Goal: Find contact information: Find contact information

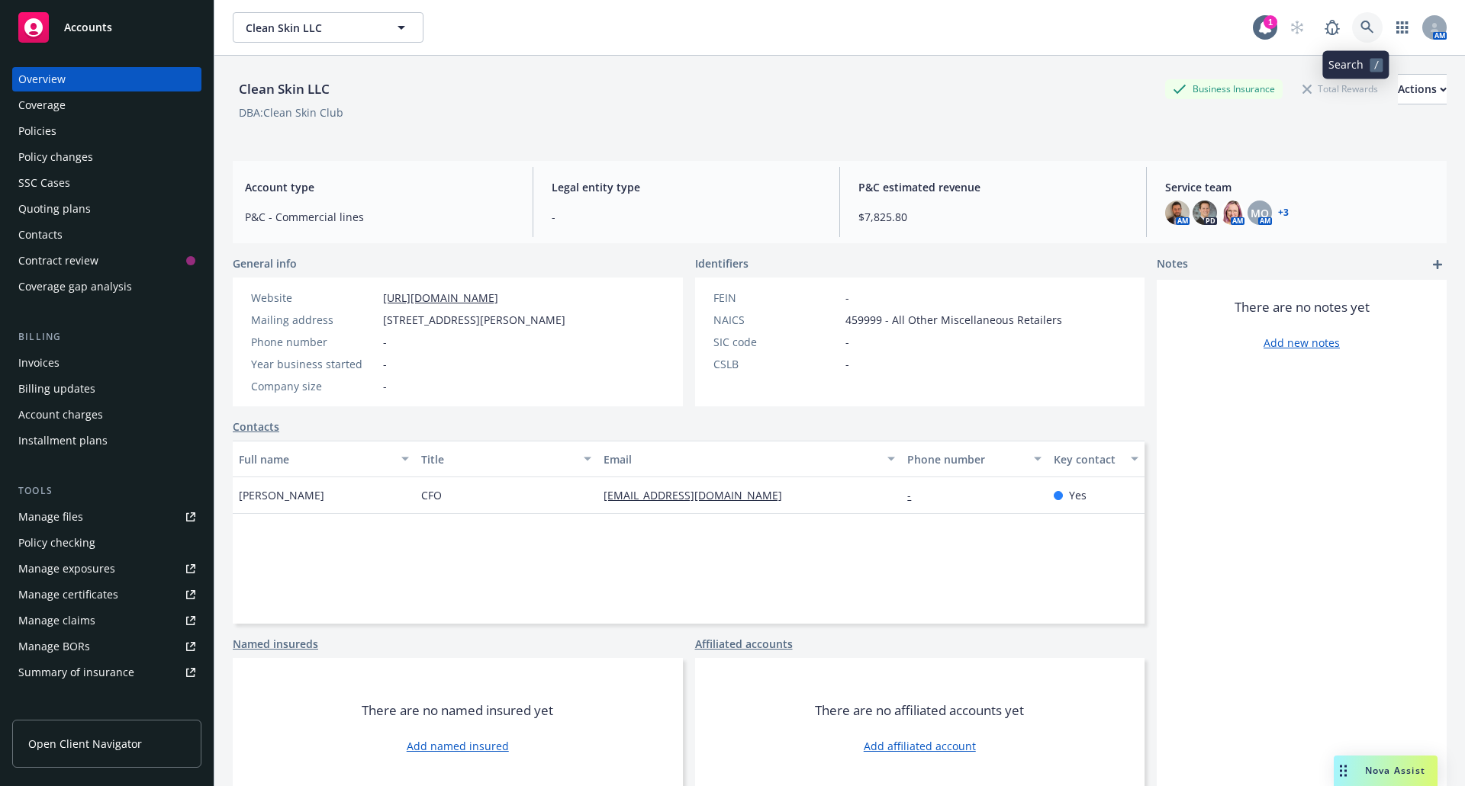
click at [1361, 28] on icon at bounding box center [1367, 28] width 14 height 14
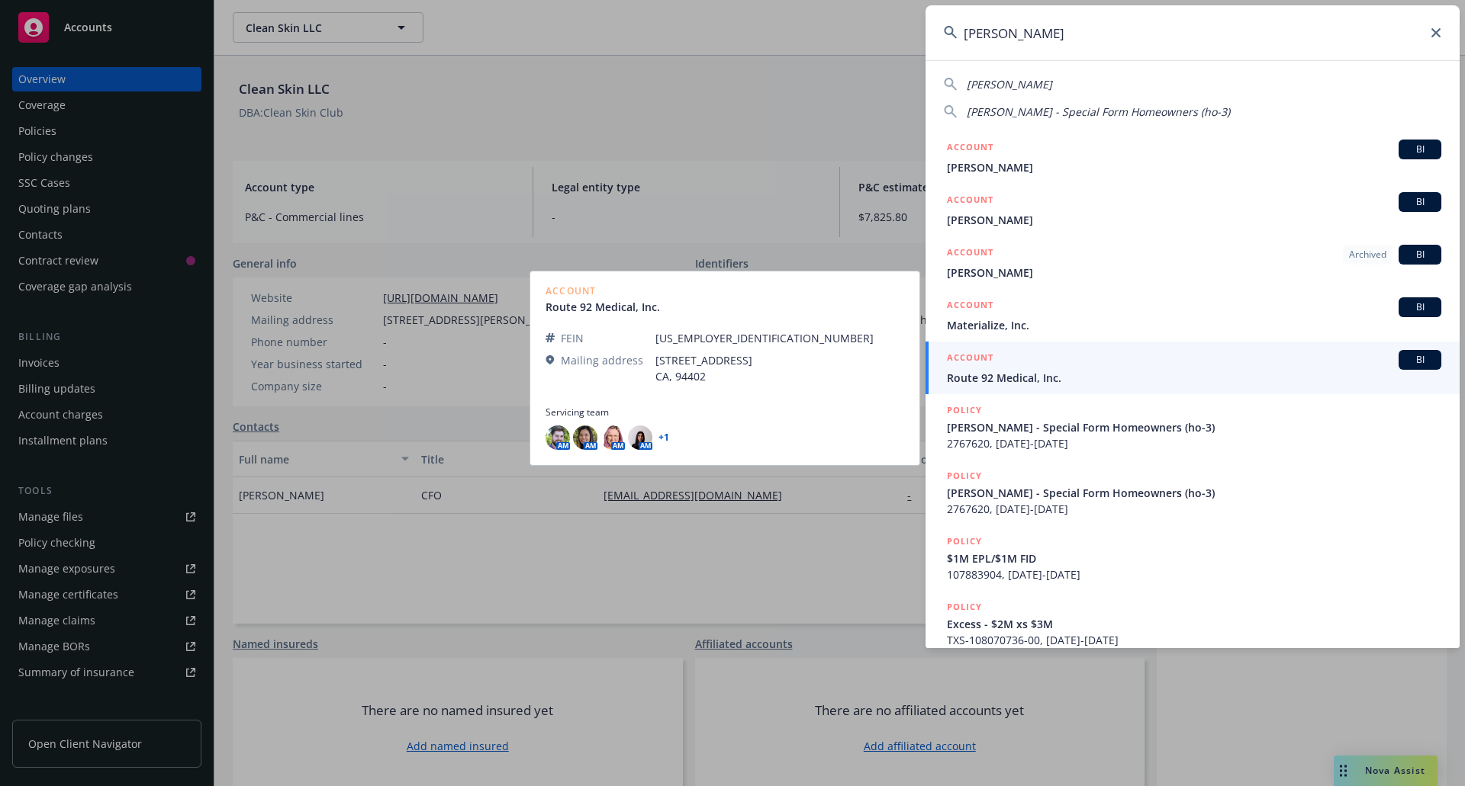
type input "[PERSON_NAME]"
click at [1036, 362] on div "ACCOUNT BI" at bounding box center [1194, 360] width 494 height 20
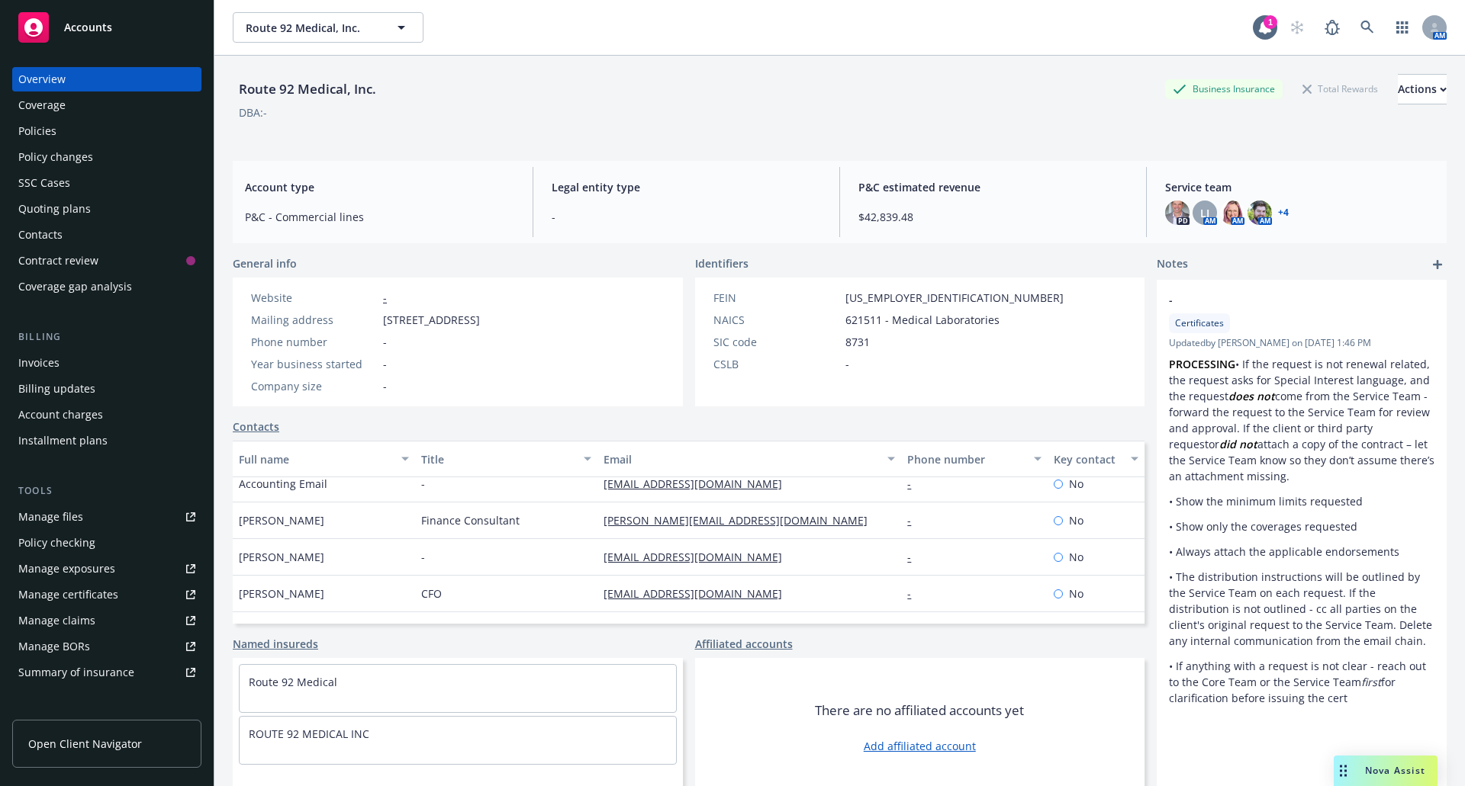
scroll to position [73, 0]
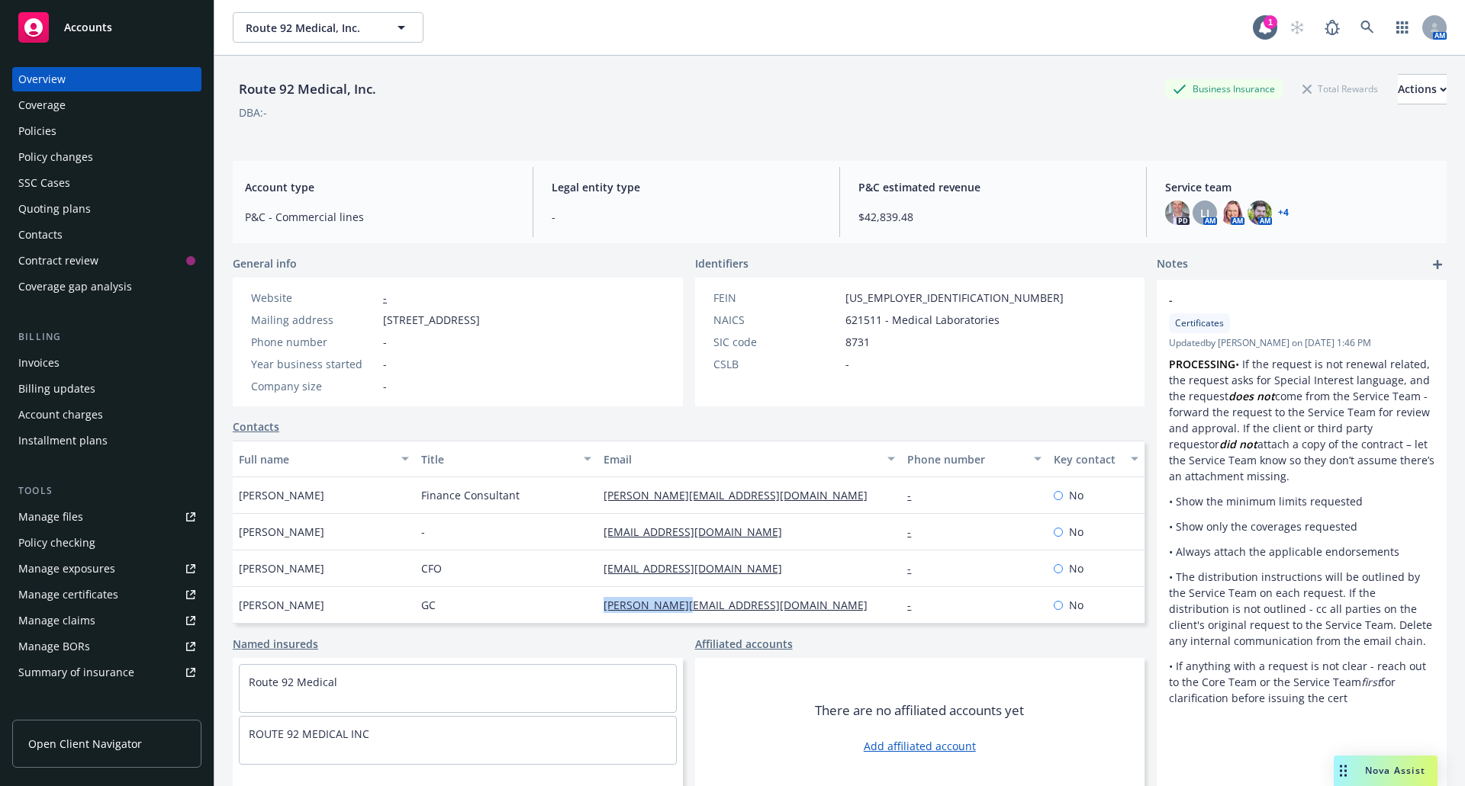
drag, startPoint x: 696, startPoint y: 611, endPoint x: 584, endPoint y: 601, distance: 111.8
click at [584, 601] on div "[PERSON_NAME] GC [PERSON_NAME][EMAIL_ADDRESS][DOMAIN_NAME] - No" at bounding box center [689, 605] width 912 height 37
copy div "[PERSON_NAME][EMAIL_ADDRESS][DOMAIN_NAME]"
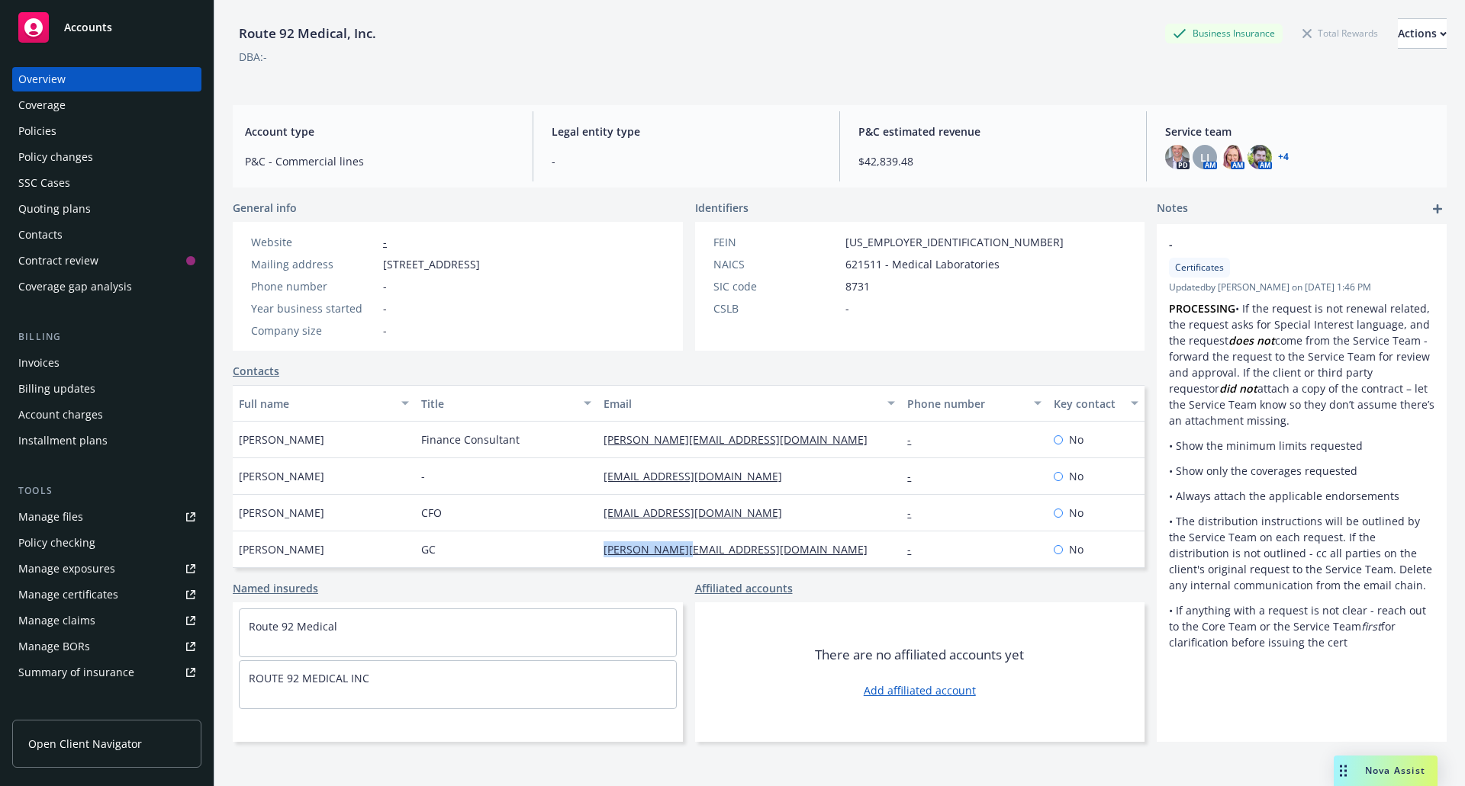
click at [1278, 159] on link "+ 4" at bounding box center [1283, 157] width 11 height 9
